Goal: Transaction & Acquisition: Purchase product/service

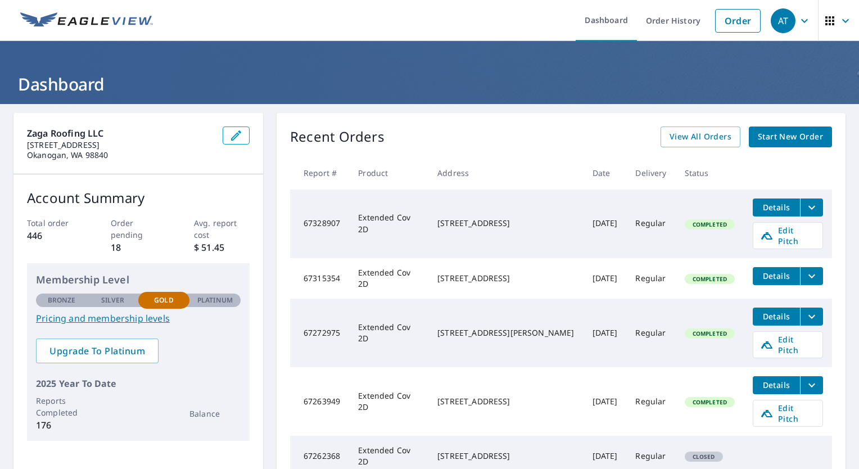
click at [805, 201] on icon "filesDropdownBtn-67328907" at bounding box center [811, 207] width 13 height 13
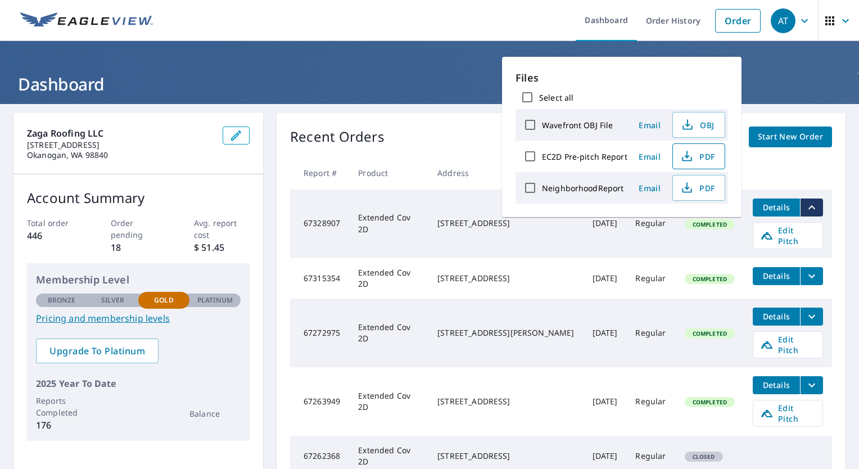
click at [707, 154] on span "PDF" at bounding box center [698, 156] width 36 height 13
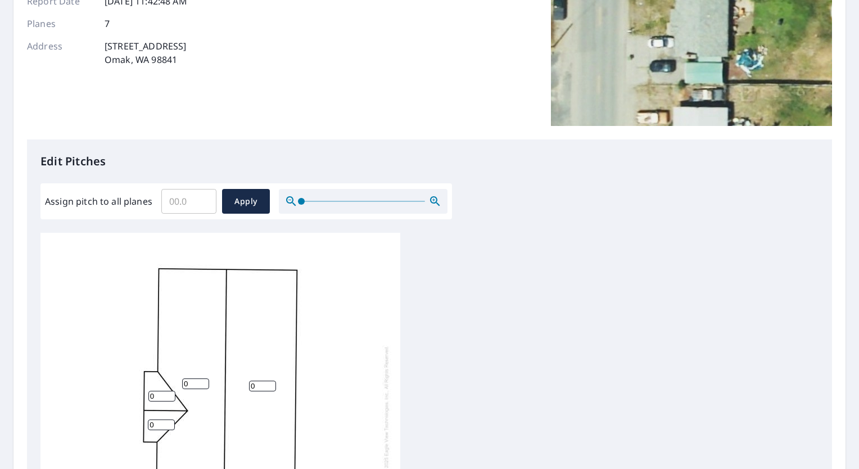
scroll to position [169, 0]
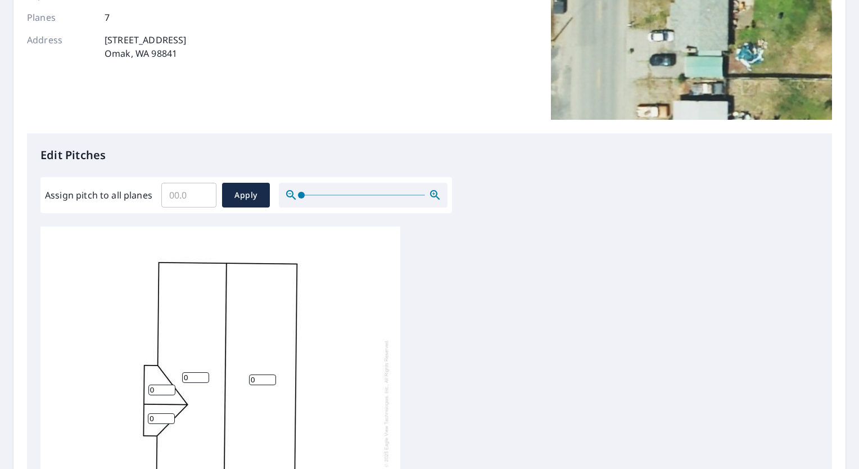
click at [192, 200] on input "Assign pitch to all planes" at bounding box center [188, 194] width 55 height 31
type input "5"
click at [247, 202] on button "Apply" at bounding box center [246, 195] width 48 height 25
type input "5"
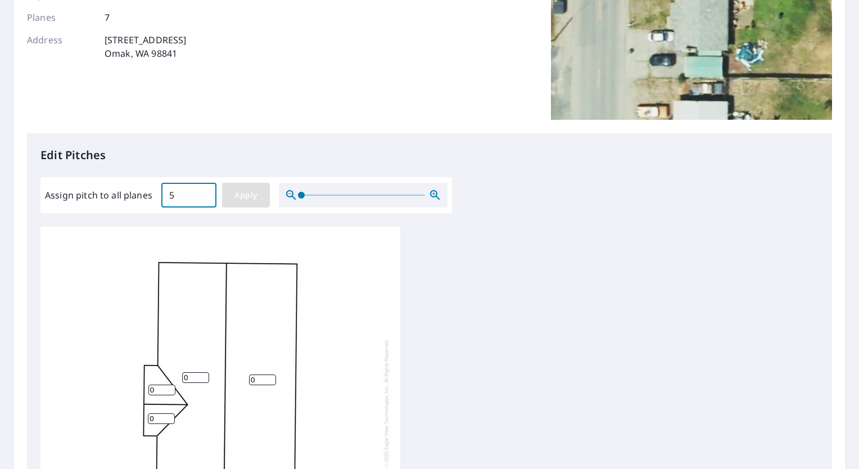
type input "5"
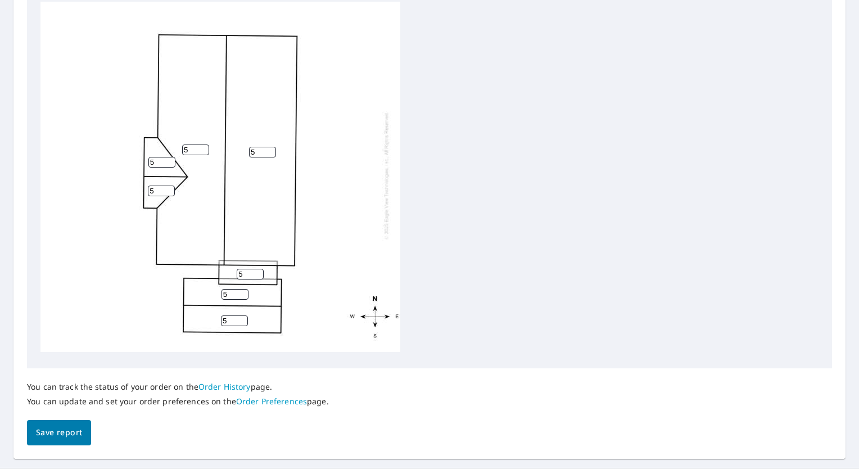
scroll to position [421, 0]
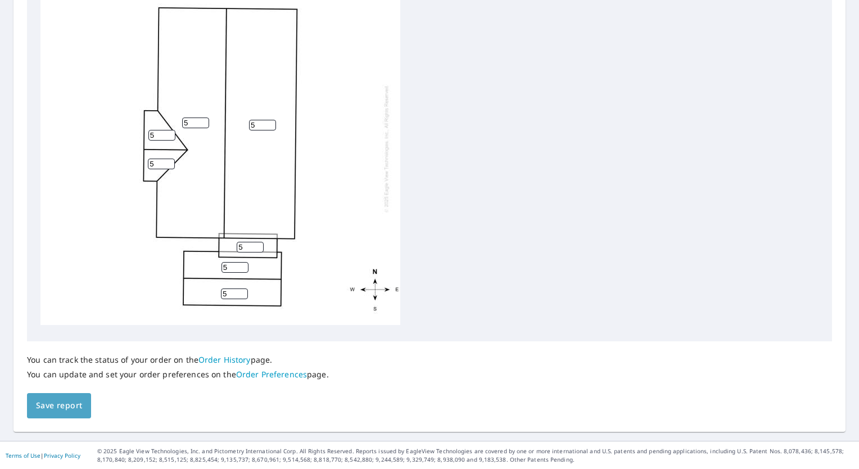
click at [73, 404] on span "Save report" at bounding box center [59, 406] width 46 height 14
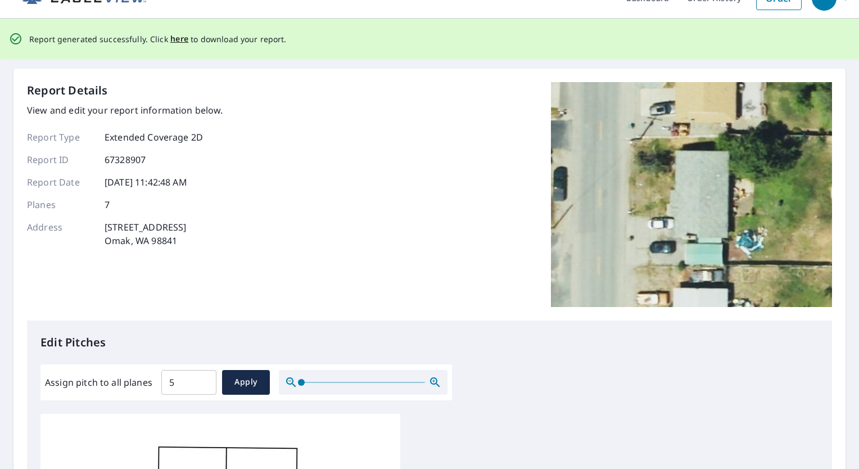
scroll to position [0, 0]
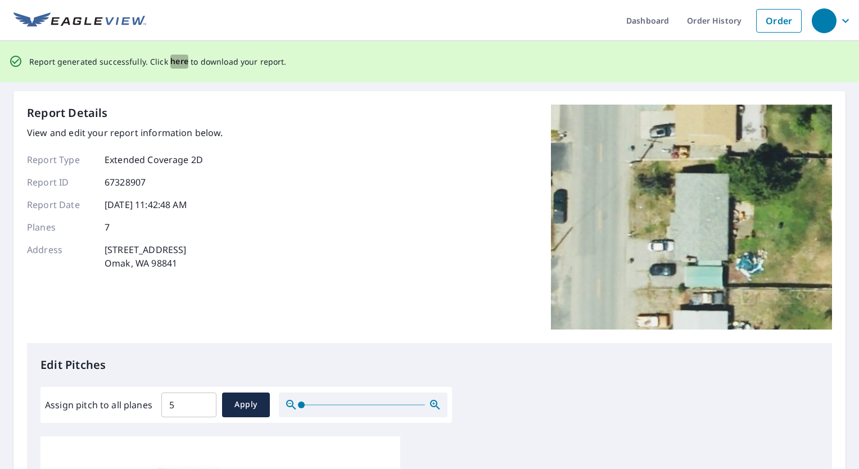
click at [175, 62] on span "here" at bounding box center [179, 62] width 19 height 14
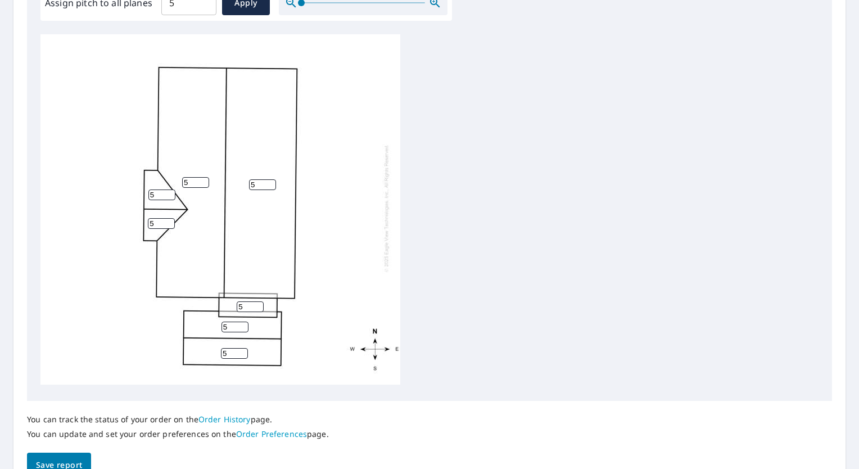
scroll to position [421, 0]
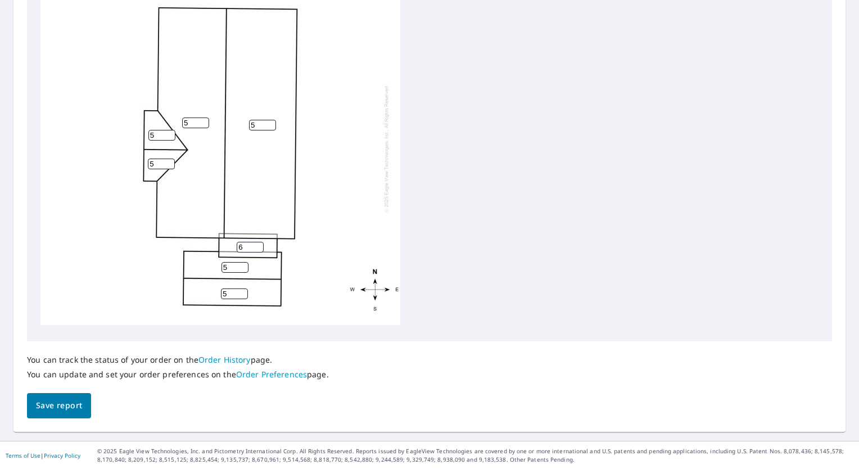
type input "6"
click at [254, 242] on input "6" at bounding box center [250, 247] width 27 height 11
type input "0"
click at [225, 262] on input "5" at bounding box center [235, 267] width 27 height 11
click at [227, 262] on input "5" at bounding box center [235, 267] width 27 height 11
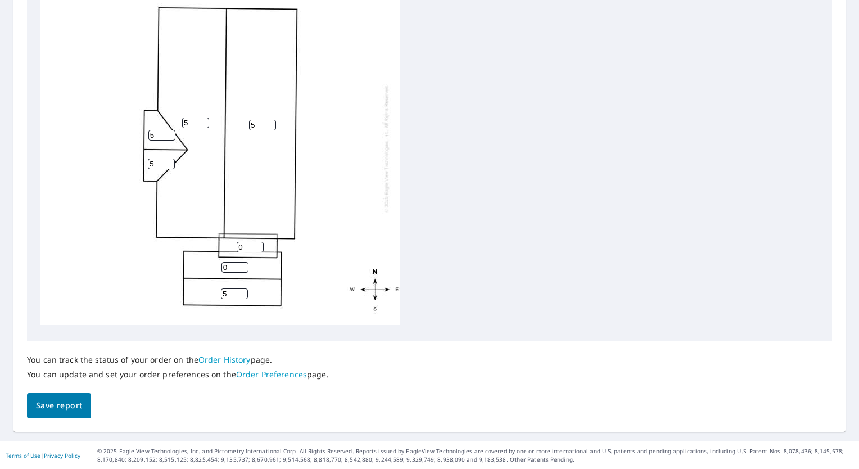
type input "0"
click at [238, 288] on input "4" at bounding box center [234, 293] width 27 height 11
click at [238, 288] on input "3" at bounding box center [234, 293] width 27 height 11
click at [238, 288] on input "2" at bounding box center [234, 293] width 27 height 11
click at [238, 288] on input "1" at bounding box center [234, 293] width 27 height 11
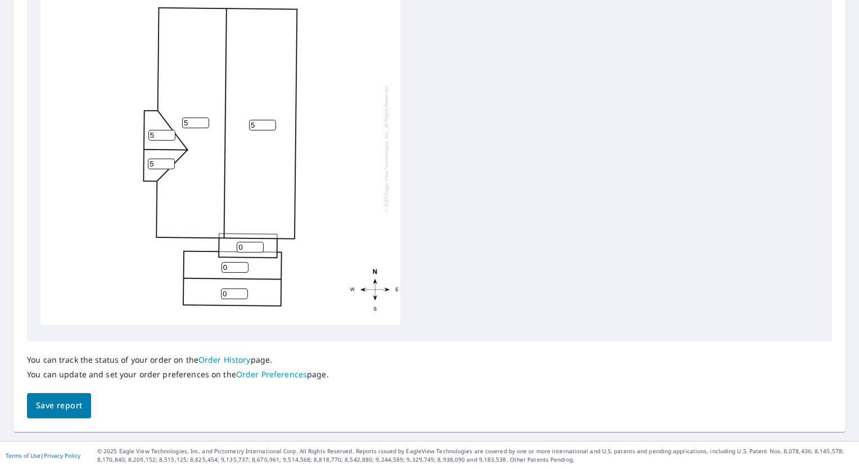
type input "0"
click at [238, 288] on input "0" at bounding box center [234, 293] width 27 height 11
click at [265, 286] on div "5 5 0 0 0 5 5" at bounding box center [220, 148] width 360 height 353
click at [63, 406] on span "Save report" at bounding box center [59, 406] width 46 height 14
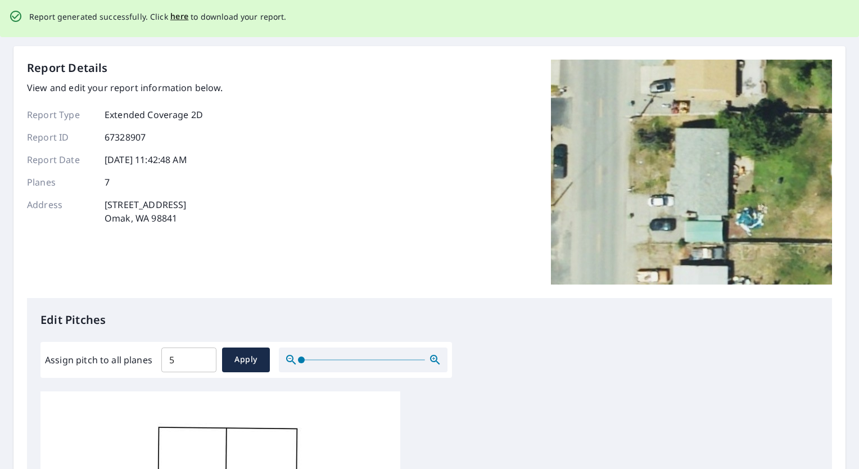
scroll to position [0, 0]
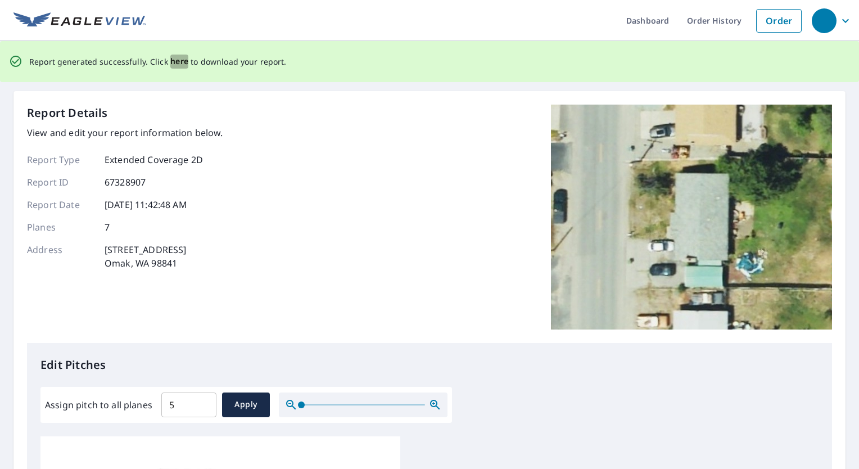
click at [178, 62] on span "here" at bounding box center [179, 62] width 19 height 14
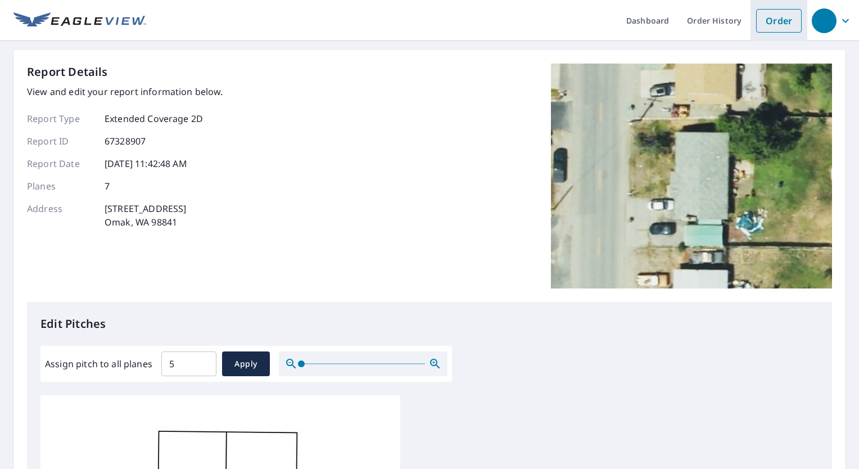
click at [757, 23] on link "Order" at bounding box center [779, 21] width 46 height 24
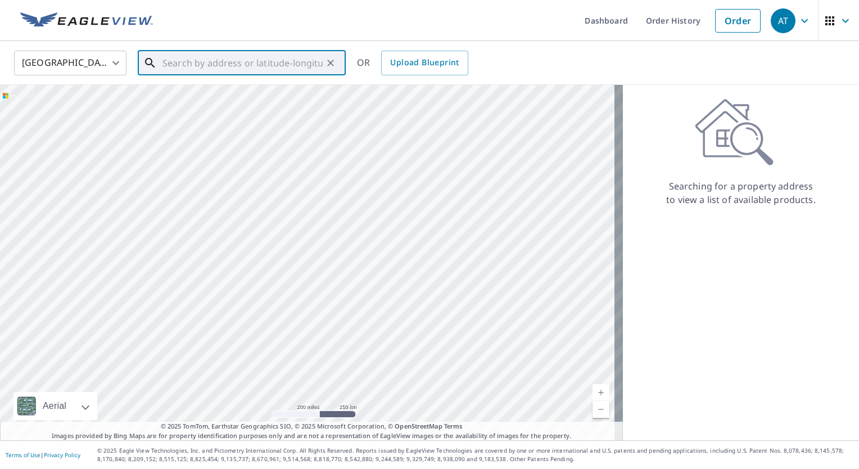
click at [196, 66] on input "text" at bounding box center [242, 62] width 160 height 31
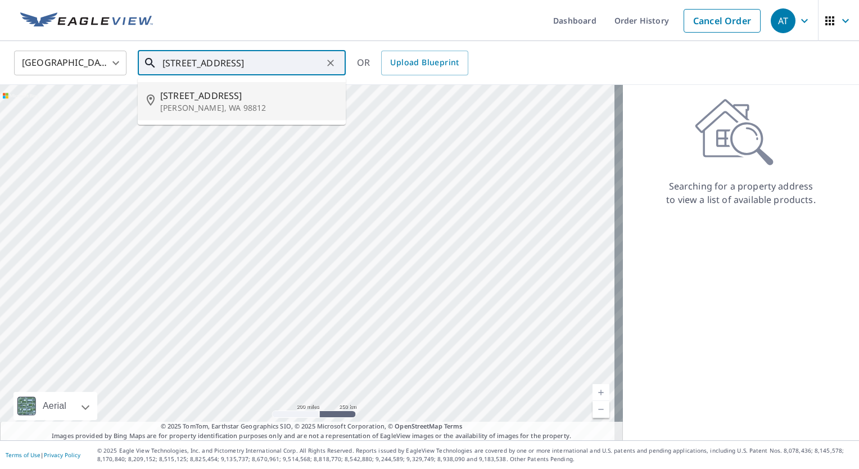
click at [223, 96] on span "[STREET_ADDRESS]" at bounding box center [248, 95] width 177 height 13
type input "[STREET_ADDRESS][PERSON_NAME]"
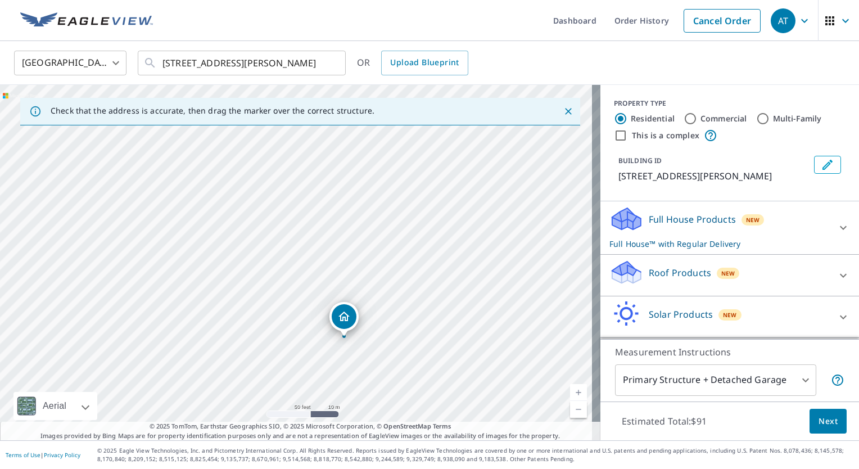
drag, startPoint x: 286, startPoint y: 232, endPoint x: 340, endPoint y: 306, distance: 91.9
drag, startPoint x: 285, startPoint y: 261, endPoint x: 301, endPoint y: 259, distance: 16.5
click at [301, 260] on div "[STREET_ADDRESS][PERSON_NAME]" at bounding box center [300, 262] width 600 height 355
drag, startPoint x: 231, startPoint y: 225, endPoint x: 242, endPoint y: 227, distance: 11.9
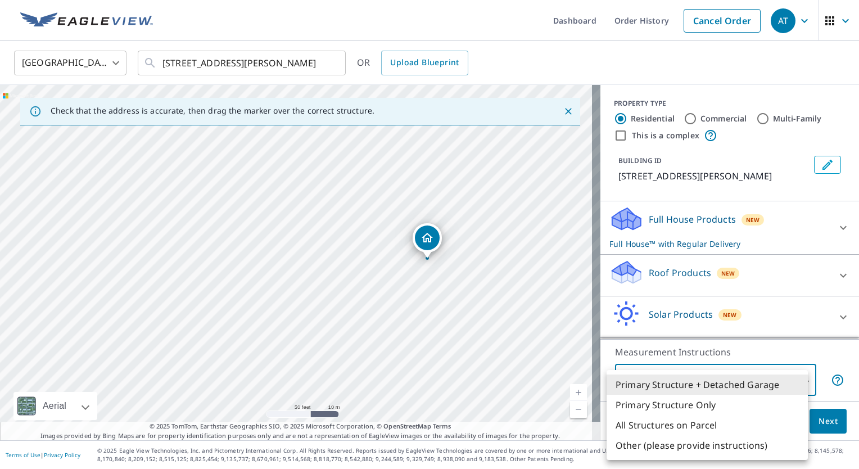
click at [722, 381] on body "AT AT Dashboard Order History Cancel Order AT [GEOGRAPHIC_DATA] US ​ [STREET_AD…" at bounding box center [429, 234] width 859 height 469
click at [674, 407] on li "Primary Structure Only" at bounding box center [707, 405] width 201 height 20
type input "2"
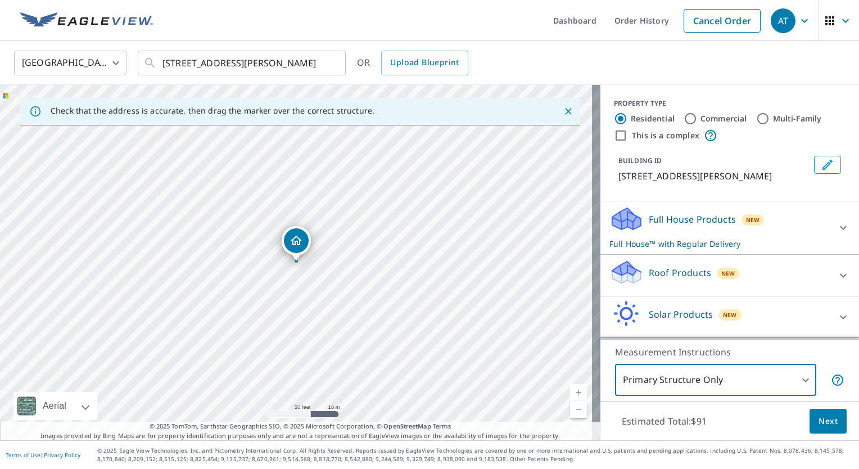
click at [675, 281] on div "Roof Products New" at bounding box center [719, 275] width 220 height 32
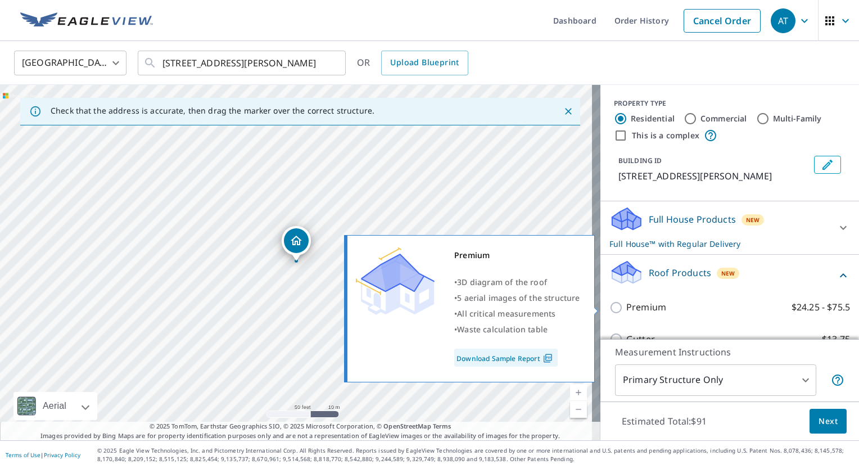
click at [656, 305] on p "Premium" at bounding box center [646, 307] width 40 height 14
click at [626, 305] on input "Premium $24.25 - $75.5" at bounding box center [617, 307] width 17 height 13
checkbox input "true"
checkbox input "false"
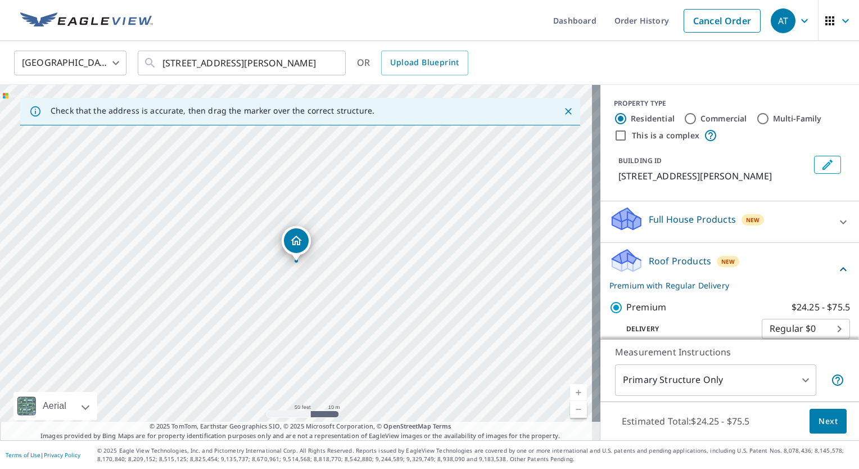
scroll to position [160, 0]
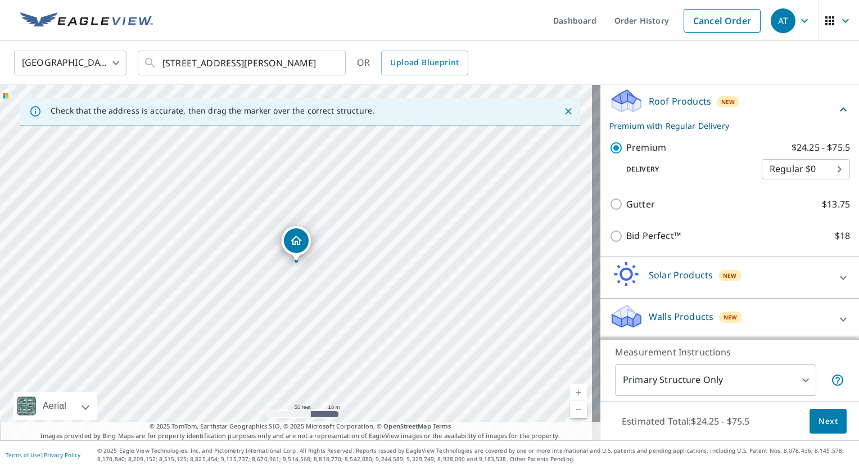
click at [810, 422] on button "Next" at bounding box center [828, 421] width 37 height 25
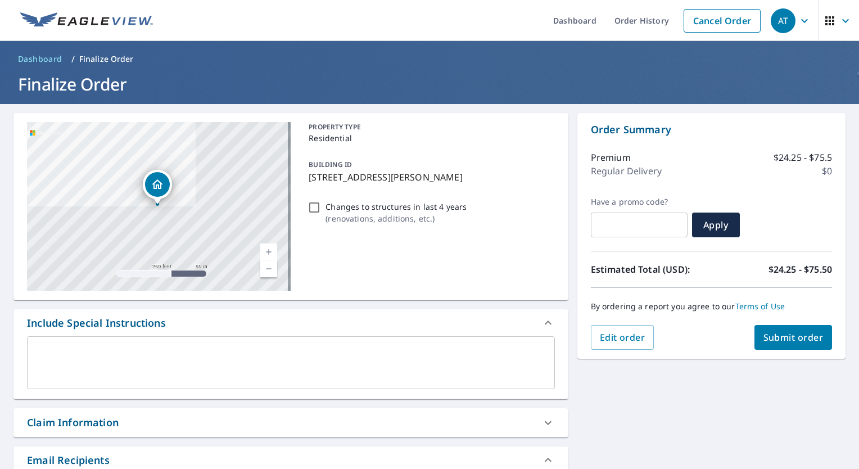
click at [766, 334] on span "Submit order" at bounding box center [794, 337] width 60 height 12
checkbox input "true"
